Goal: Information Seeking & Learning: Learn about a topic

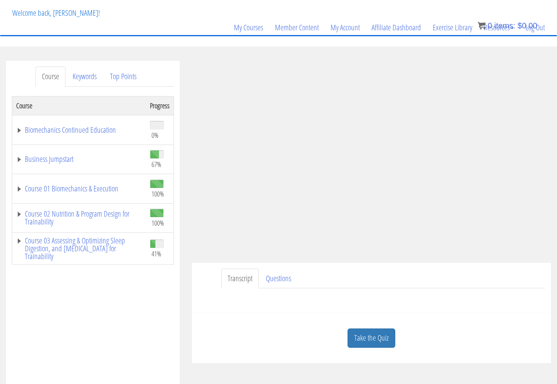
scroll to position [45, 0]
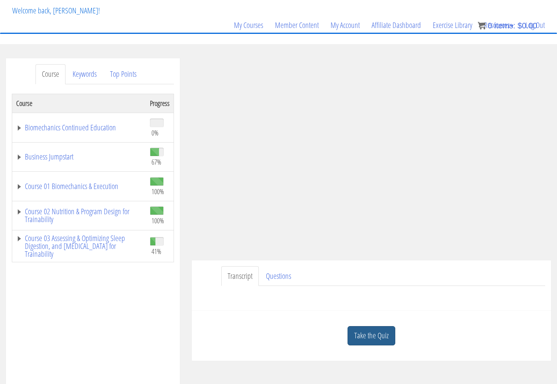
click at [362, 341] on link "Take the Quiz" at bounding box center [371, 335] width 48 height 19
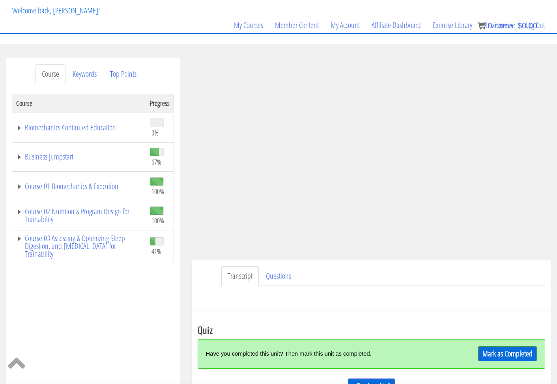
click at [508, 354] on link "Mark as Completed" at bounding box center [507, 353] width 59 height 15
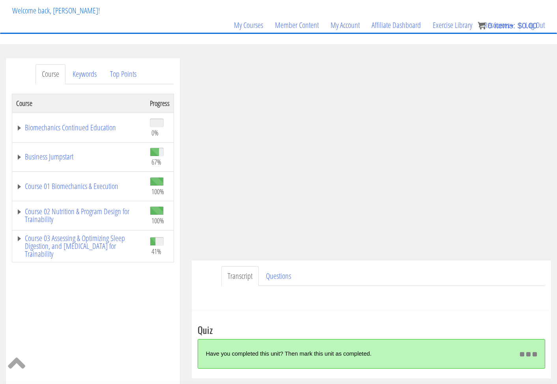
scroll to position [45, 0]
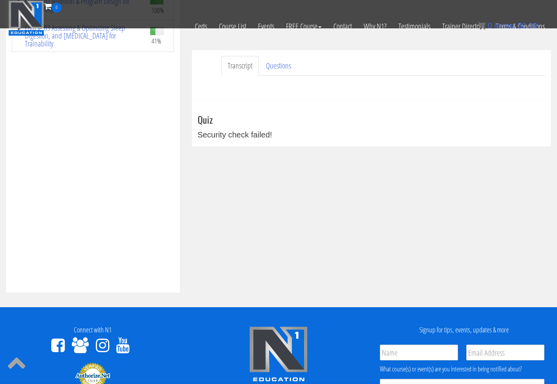
click at [410, 183] on div "Course Keywords Top Points Course Progress Biomechanics Continued Education 0% …" at bounding box center [278, 70] width 557 height 445
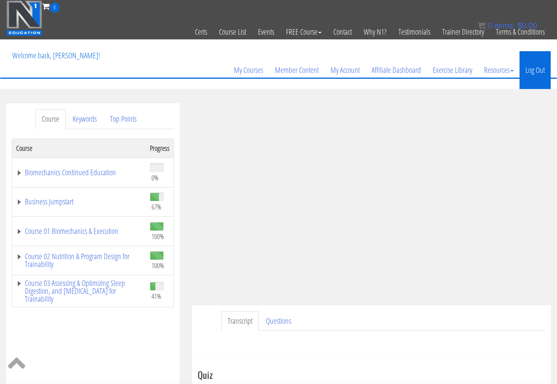
scroll to position [0, 0]
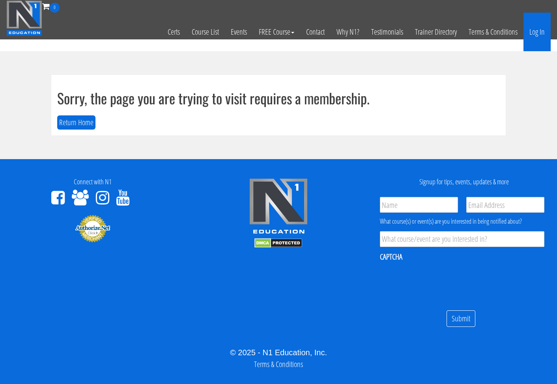
click at [532, 32] on link "Log In" at bounding box center [536, 32] width 27 height 39
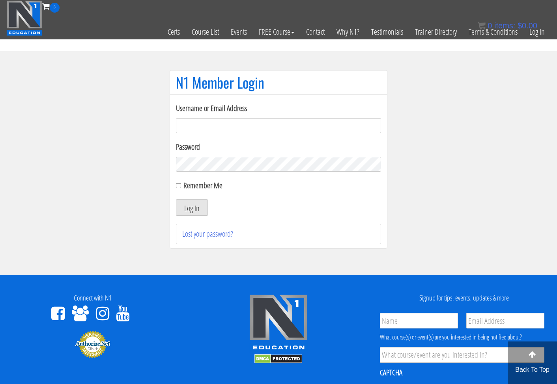
type input "laura2012lara@gmail.com"
drag, startPoint x: 199, startPoint y: 203, endPoint x: 205, endPoint y: 204, distance: 5.9
click at [199, 203] on button "Log In" at bounding box center [192, 207] width 32 height 17
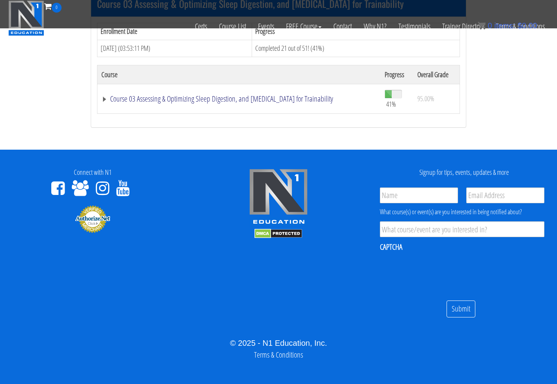
click at [188, 95] on link "Course 03 Assessing & Optimizing Sleep Digestion, and [MEDICAL_DATA] for Traina…" at bounding box center [238, 99] width 275 height 8
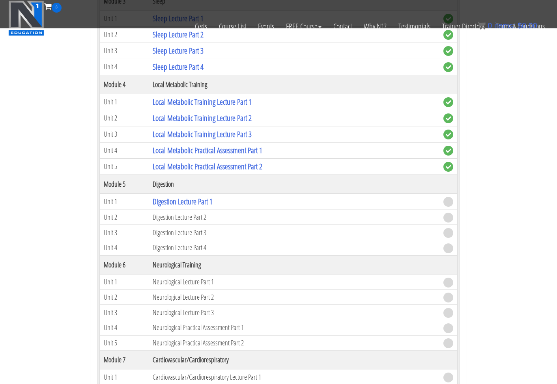
scroll to position [1084, 0]
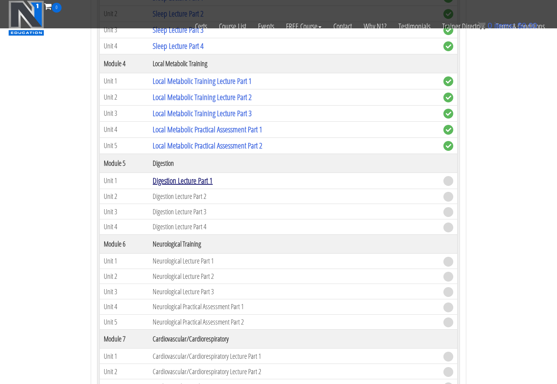
click at [178, 179] on link "Digestion Lecture Part 1" at bounding box center [183, 180] width 60 height 11
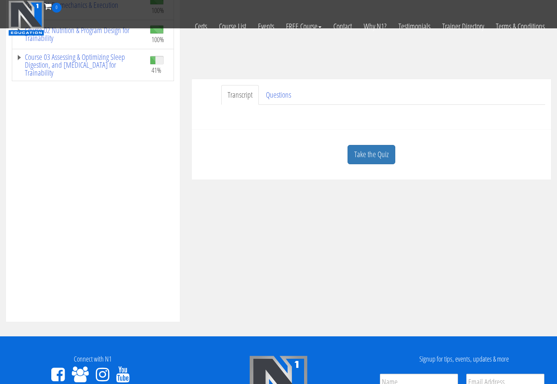
scroll to position [228, 0]
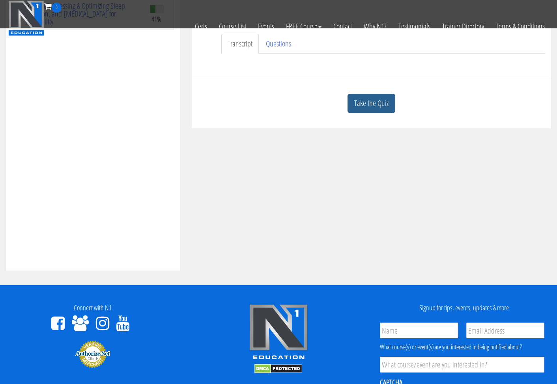
click at [376, 108] on link "Take the Quiz" at bounding box center [371, 103] width 48 height 19
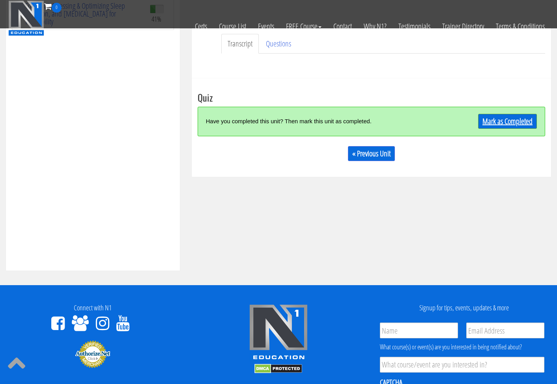
click at [512, 120] on link "Mark as Completed" at bounding box center [507, 121] width 59 height 15
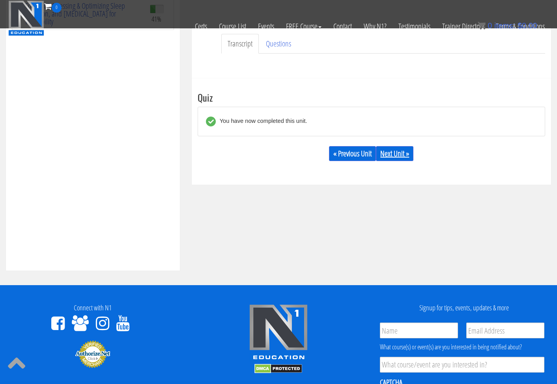
drag, startPoint x: 399, startPoint y: 154, endPoint x: 393, endPoint y: 155, distance: 6.0
click at [397, 154] on link "Next Unit »" at bounding box center [394, 153] width 37 height 15
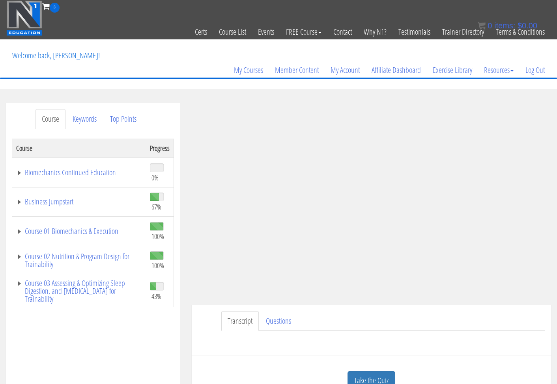
scroll to position [23, 0]
